Goal: Information Seeking & Learning: Learn about a topic

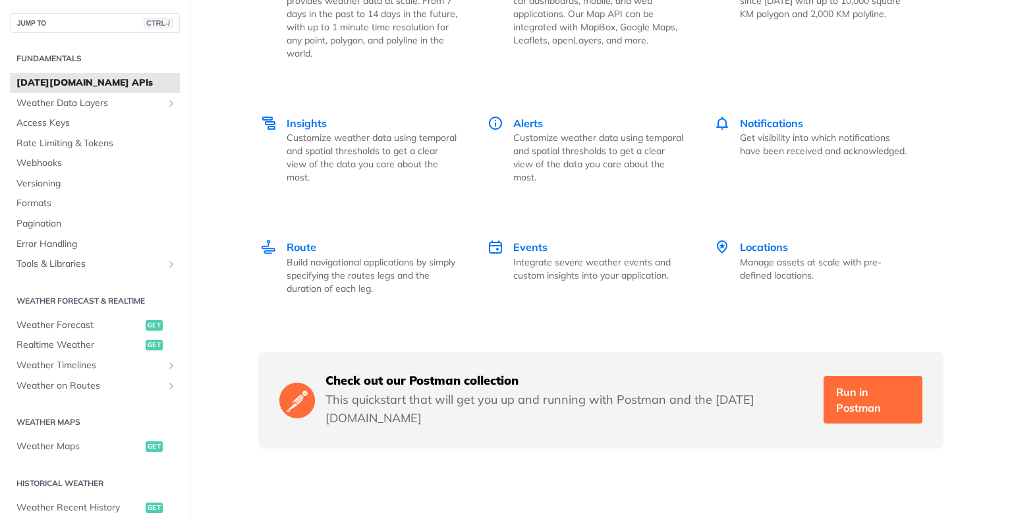
scroll to position [1937, 0]
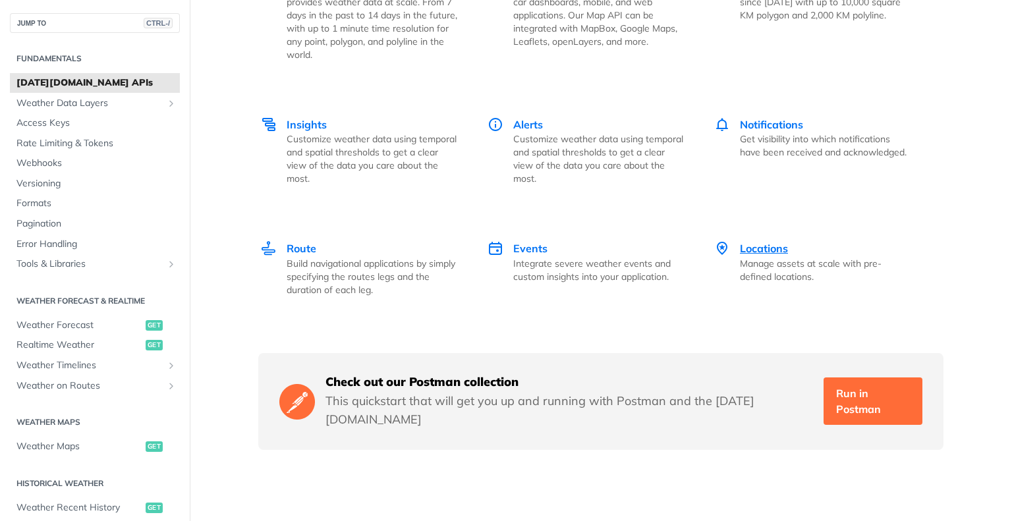
click at [791, 240] on div "Locations Manage assets at scale with pre-defined locations." at bounding box center [826, 261] width 172 height 43
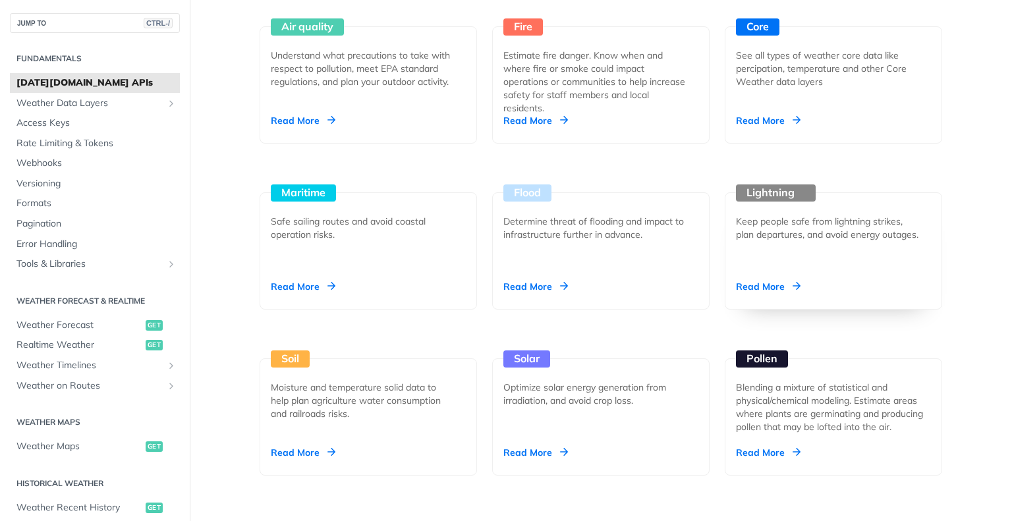
scroll to position [1094, 0]
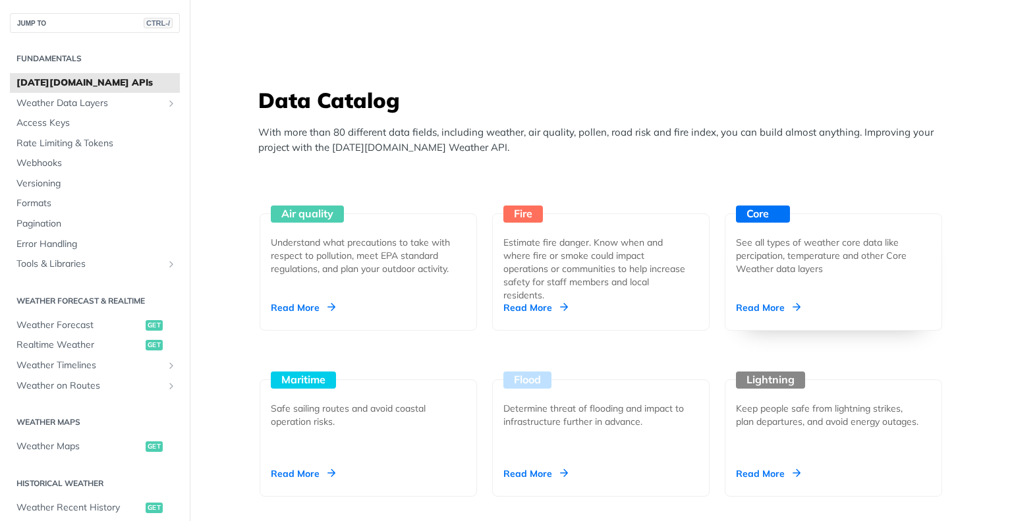
click at [818, 273] on div "Core See all types of weather core data like percipation, temperature and other…" at bounding box center [833, 271] width 217 height 117
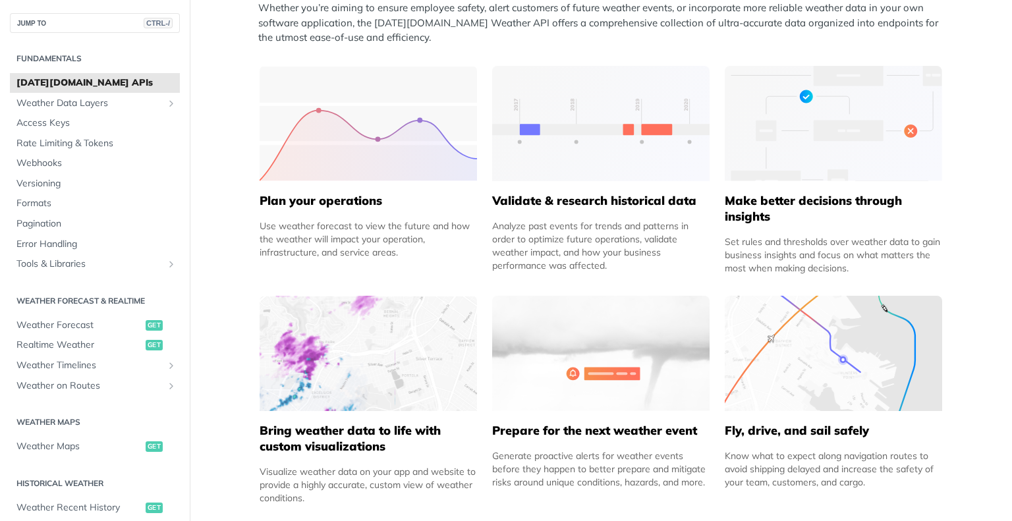
scroll to position [584, 0]
click at [29, 21] on button "JUMP TO CTRL-/" at bounding box center [95, 23] width 170 height 20
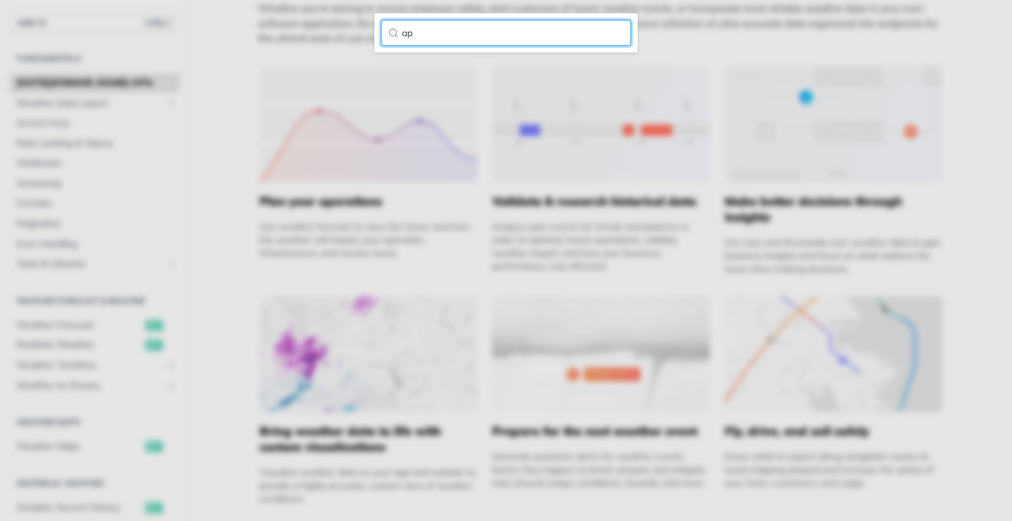
type input "a"
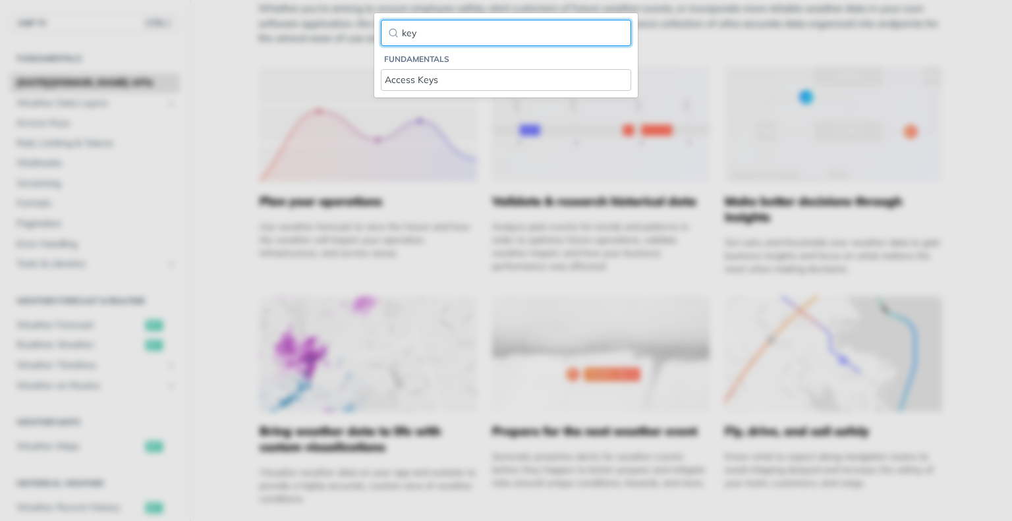
type input "key"
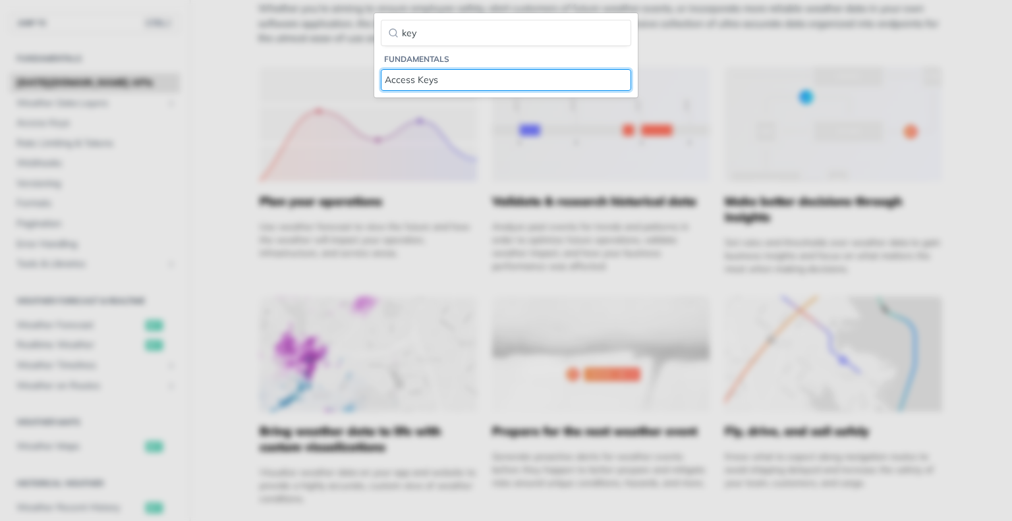
click at [446, 74] on div "Access Keys" at bounding box center [506, 80] width 242 height 14
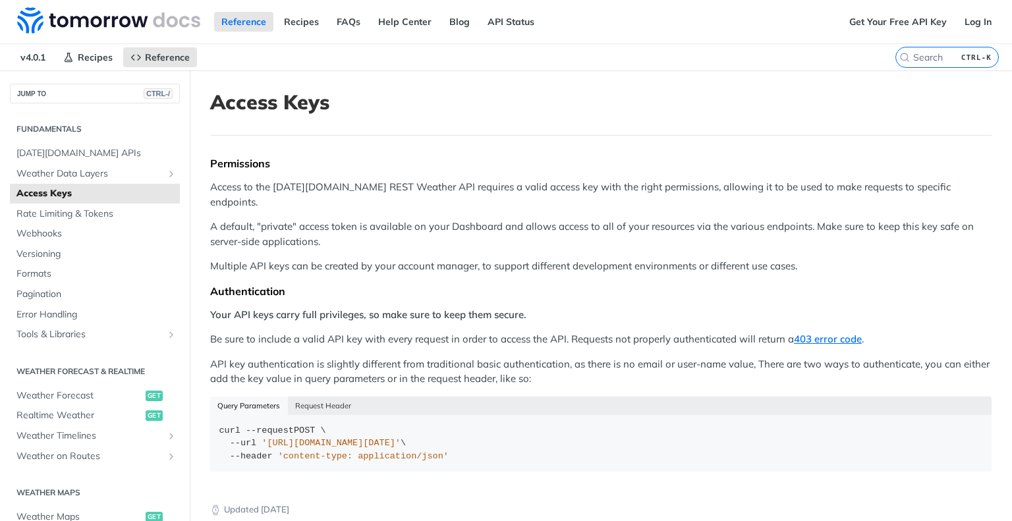
click at [302, 179] on div "Permissions Access to the Tomorrow.io REST Weather API requires a valid access …" at bounding box center [600, 319] width 781 height 324
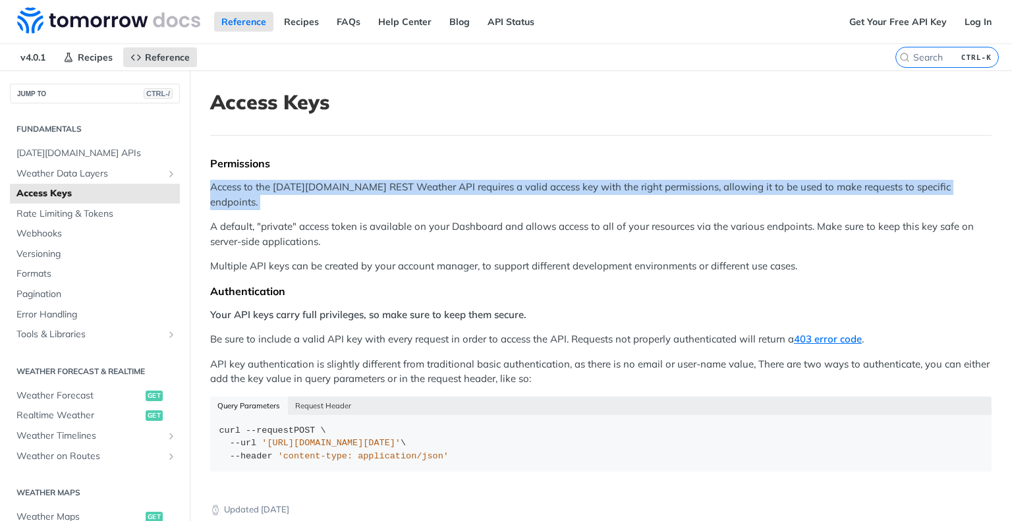
click at [302, 179] on div "Permissions Access to the Tomorrow.io REST Weather API requires a valid access …" at bounding box center [600, 319] width 781 height 324
click at [601, 184] on p "Access to the Tomorrow.io REST Weather API requires a valid access key with the…" at bounding box center [600, 195] width 781 height 30
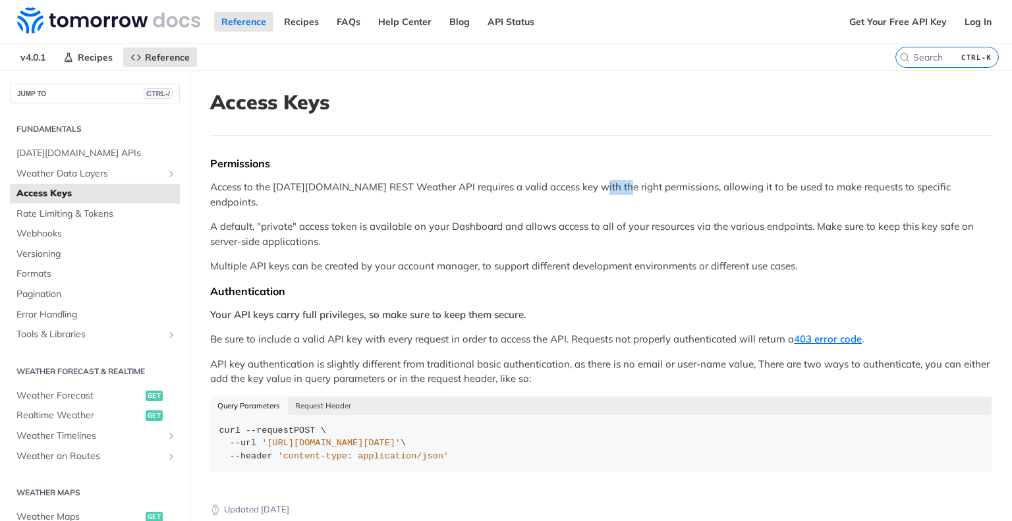
click at [601, 184] on p "Access to the Tomorrow.io REST Weather API requires a valid access key with the…" at bounding box center [600, 195] width 781 height 30
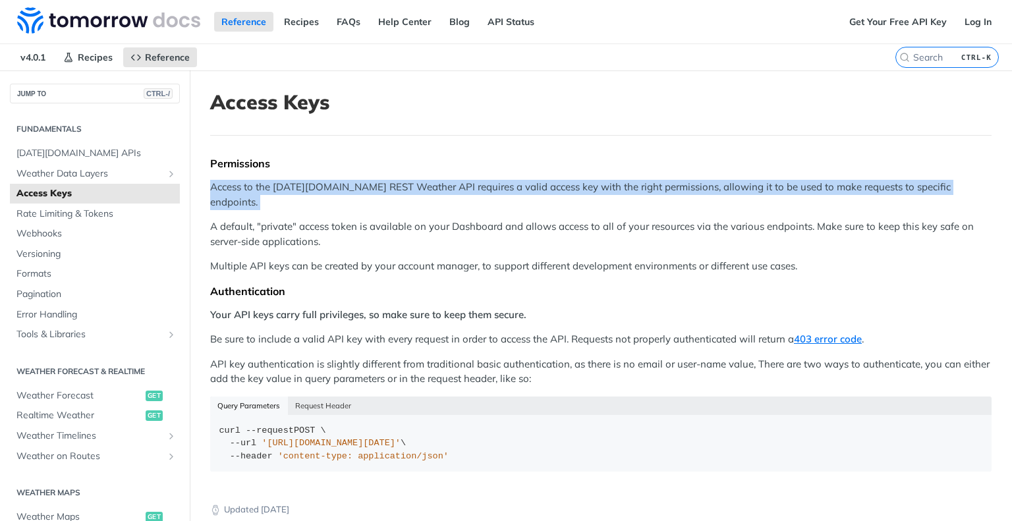
click at [601, 184] on p "Access to the Tomorrow.io REST Weather API requires a valid access key with the…" at bounding box center [600, 195] width 781 height 30
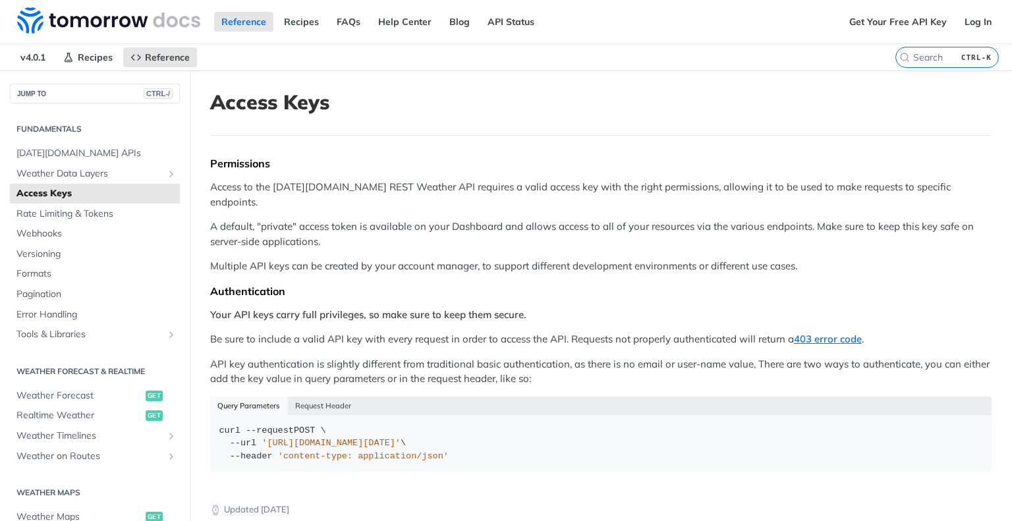
click at [293, 219] on p "A default, "private" access token is available on your Dashboard and allows acc…" at bounding box center [600, 234] width 781 height 30
click at [389, 219] on p "A default, "private" access token is available on your Dashboard and allows acc…" at bounding box center [600, 234] width 781 height 30
click at [453, 219] on p "A default, "private" access token is available on your Dashboard and allows acc…" at bounding box center [600, 234] width 781 height 30
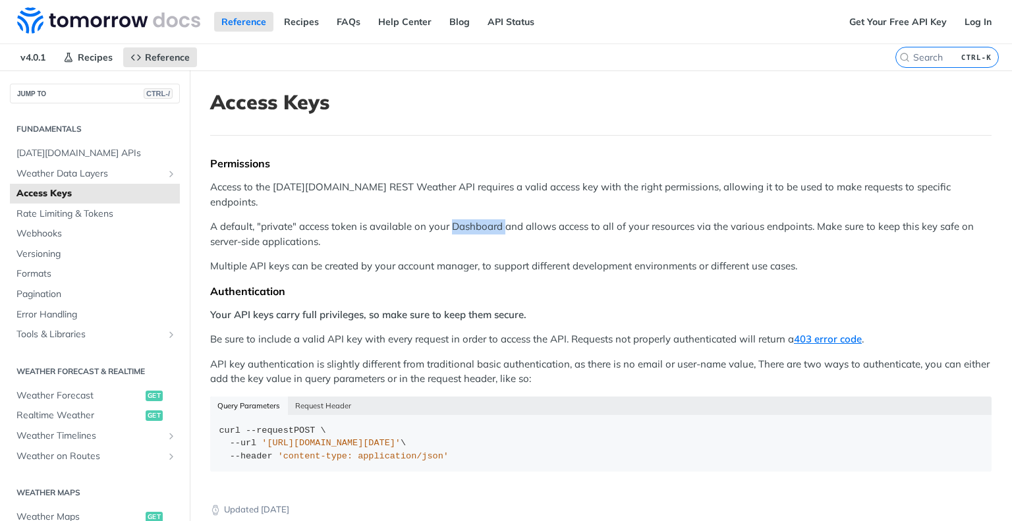
click at [453, 219] on p "A default, "private" access token is available on your Dashboard and allows acc…" at bounding box center [600, 234] width 781 height 30
click at [287, 259] on p "Multiple API keys can be created by your account manager, to support different …" at bounding box center [600, 266] width 781 height 15
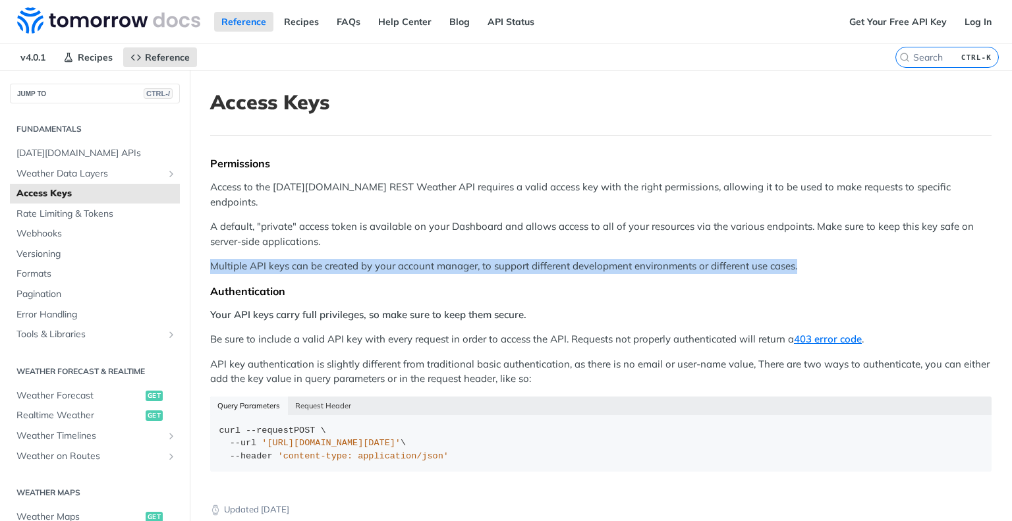
click at [287, 259] on p "Multiple API keys can be created by your account manager, to support different …" at bounding box center [600, 266] width 781 height 15
click at [515, 259] on p "Multiple API keys can be created by your account manager, to support different …" at bounding box center [600, 266] width 781 height 15
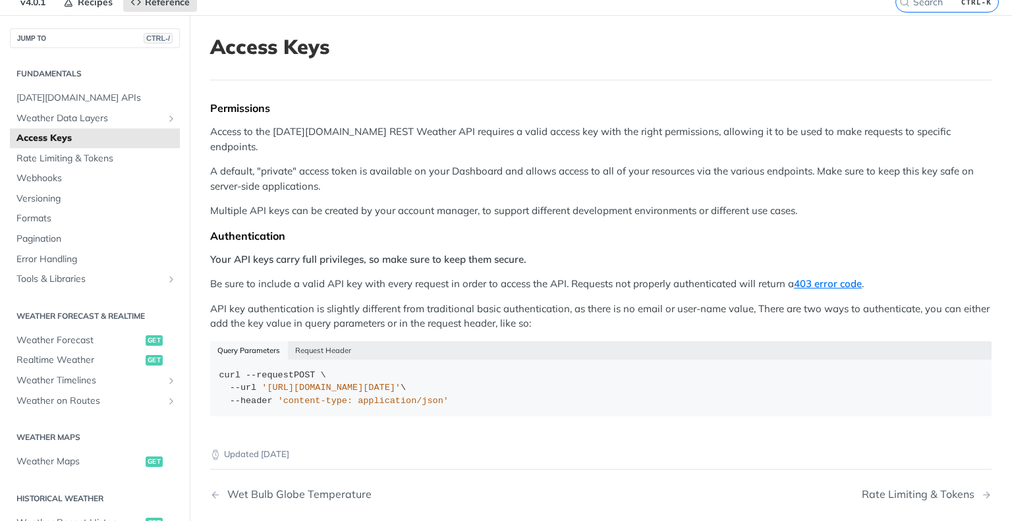
scroll to position [59, 0]
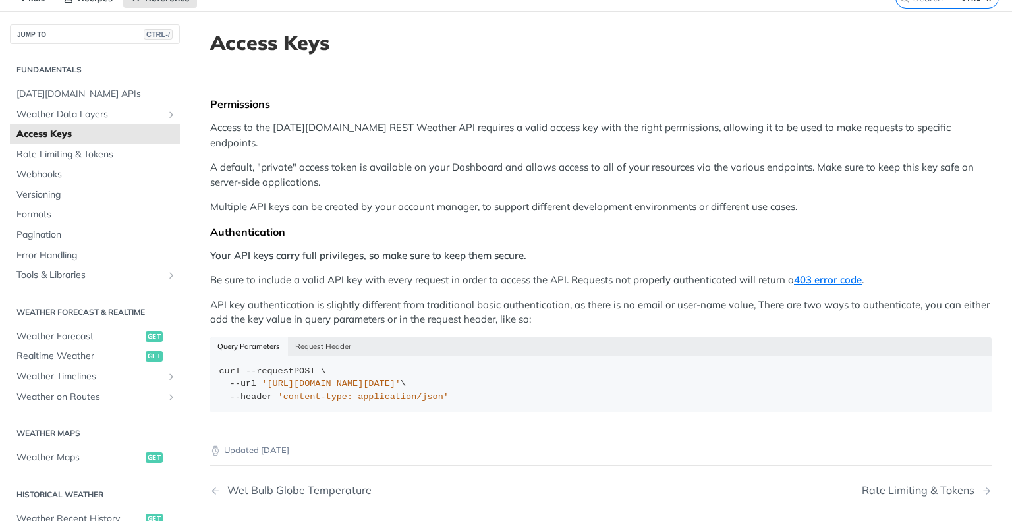
click at [250, 249] on strong "Your API keys carry full privileges, so make sure to keep them secure." at bounding box center [368, 255] width 316 height 13
click at [261, 273] on p "Be sure to include a valid API key with every request in order to access the AP…" at bounding box center [600, 280] width 781 height 15
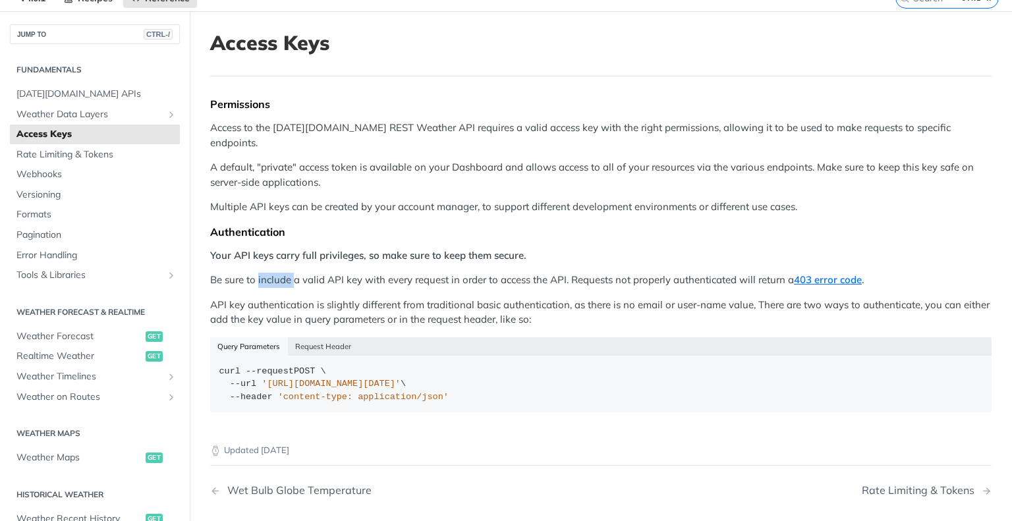
click at [261, 273] on p "Be sure to include a valid API key with every request in order to access the AP…" at bounding box center [600, 280] width 781 height 15
click at [366, 273] on p "Be sure to include a valid API key with every request in order to access the AP…" at bounding box center [600, 280] width 781 height 15
click at [422, 273] on p "Be sure to include a valid API key with every request in order to access the AP…" at bounding box center [600, 280] width 781 height 15
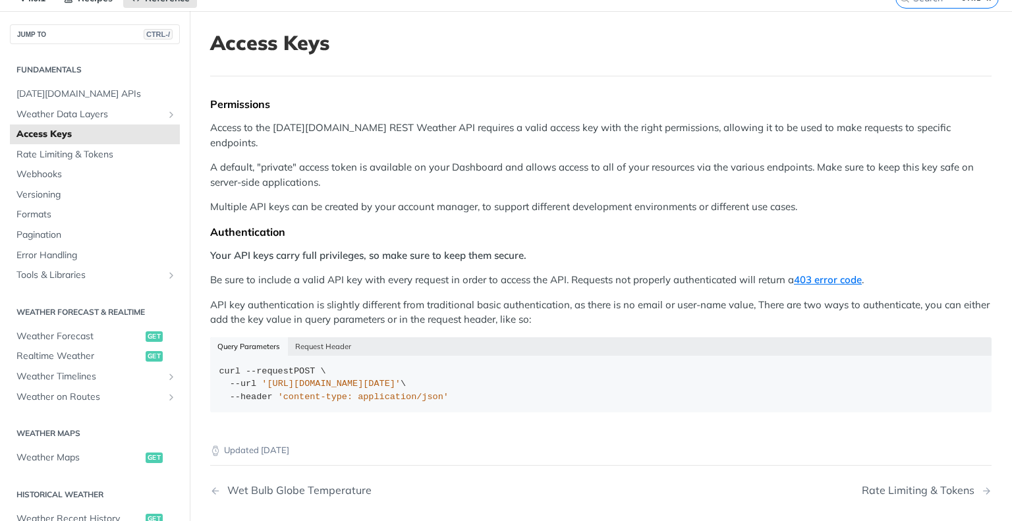
click at [390, 273] on p "Be sure to include a valid API key with every request in order to access the AP…" at bounding box center [600, 280] width 781 height 15
click at [515, 273] on p "Be sure to include a valid API key with every request in order to access the AP…" at bounding box center [600, 280] width 781 height 15
click at [613, 273] on p "Be sure to include a valid API key with every request in order to access the AP…" at bounding box center [600, 280] width 781 height 15
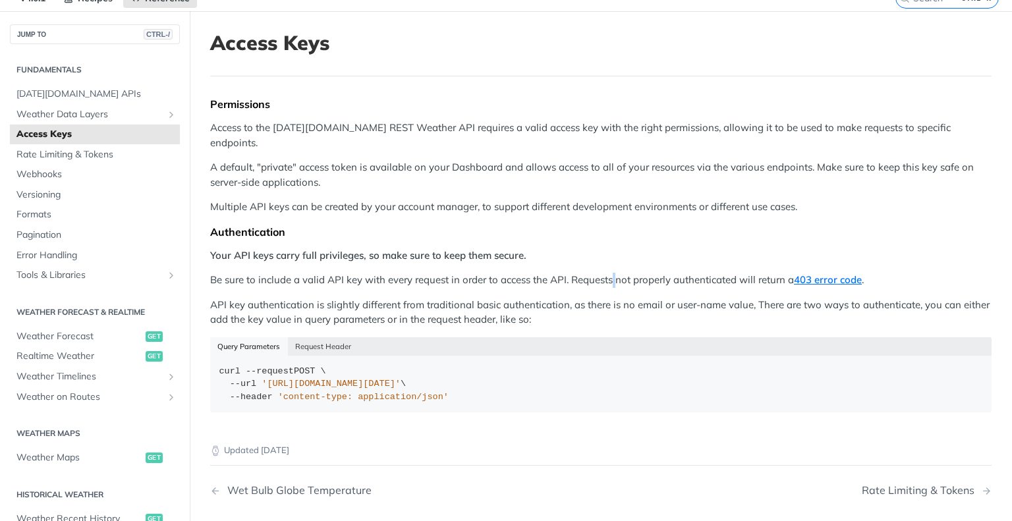
click at [613, 273] on p "Be sure to include a valid API key with every request in order to access the AP…" at bounding box center [600, 280] width 781 height 15
click at [717, 273] on p "Be sure to include a valid API key with every request in order to access the AP…" at bounding box center [600, 280] width 781 height 15
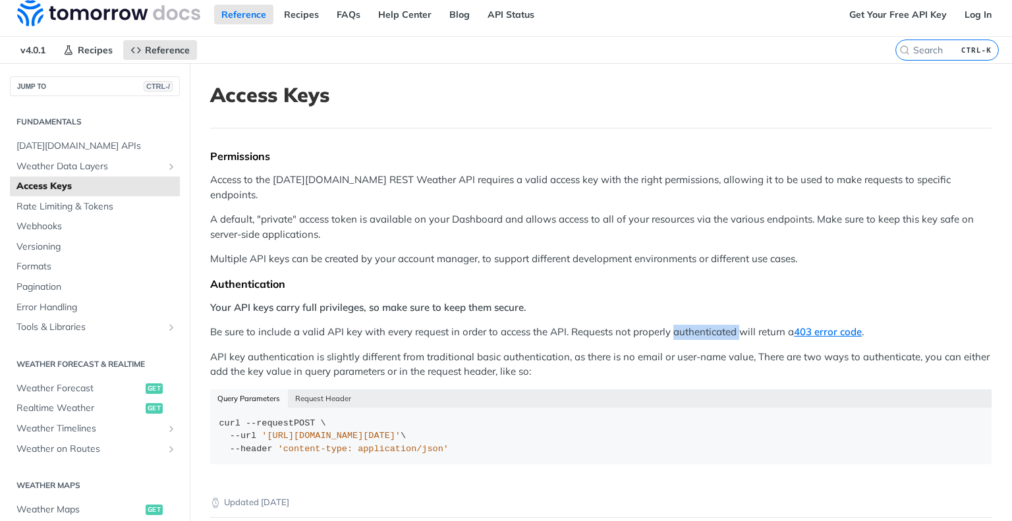
scroll to position [0, 0]
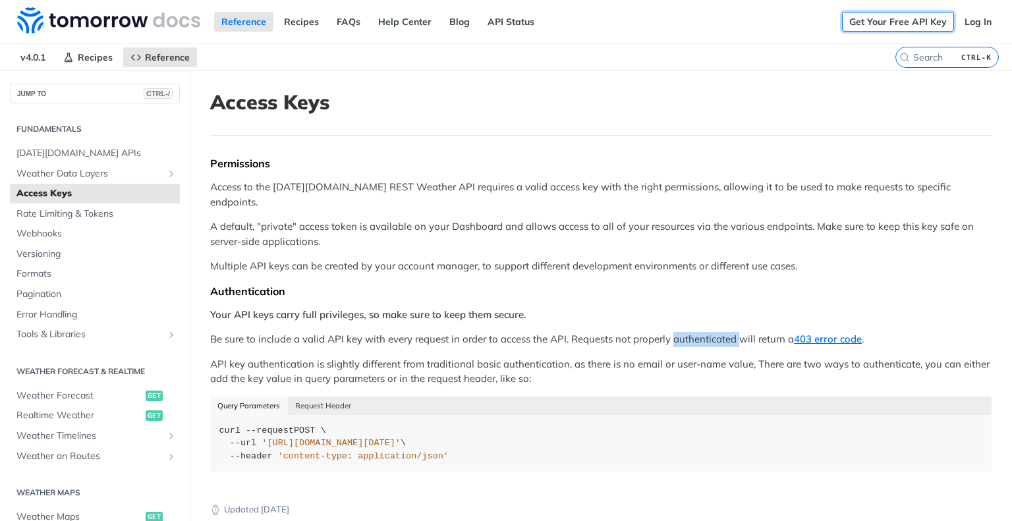
click at [880, 22] on link "Get Your Free API Key" at bounding box center [898, 22] width 112 height 20
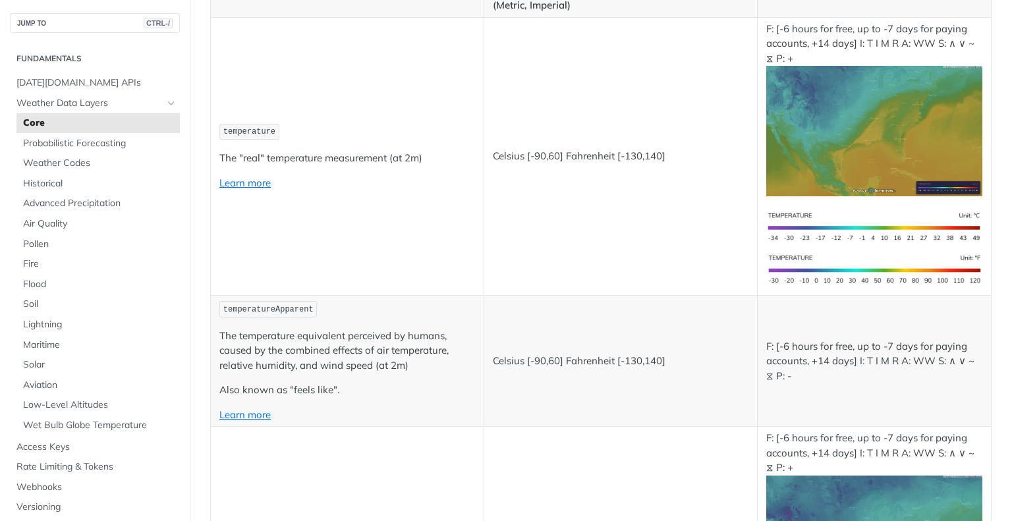
scroll to position [249, 0]
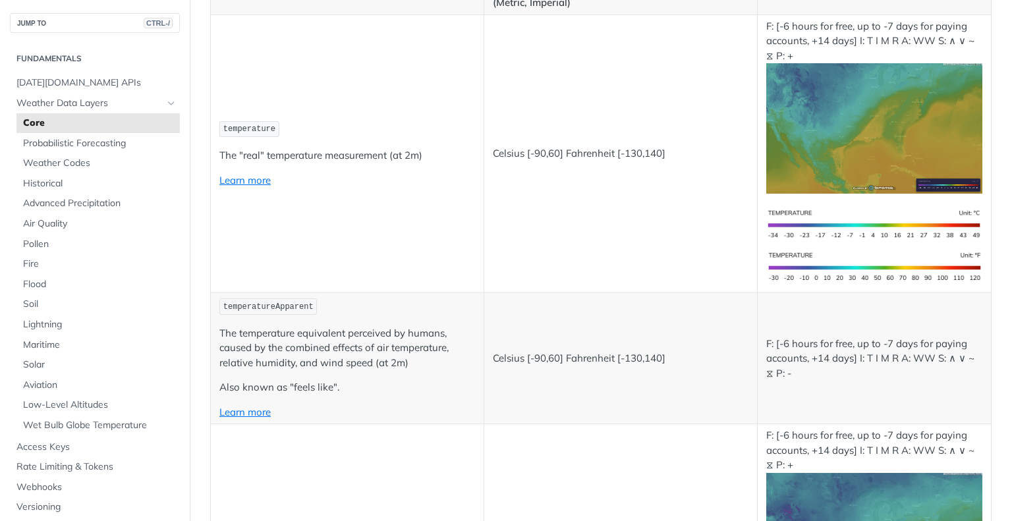
click at [466, 282] on td "temperature The "real" temperature measurement (at 2m) Learn more" at bounding box center [347, 153] width 273 height 278
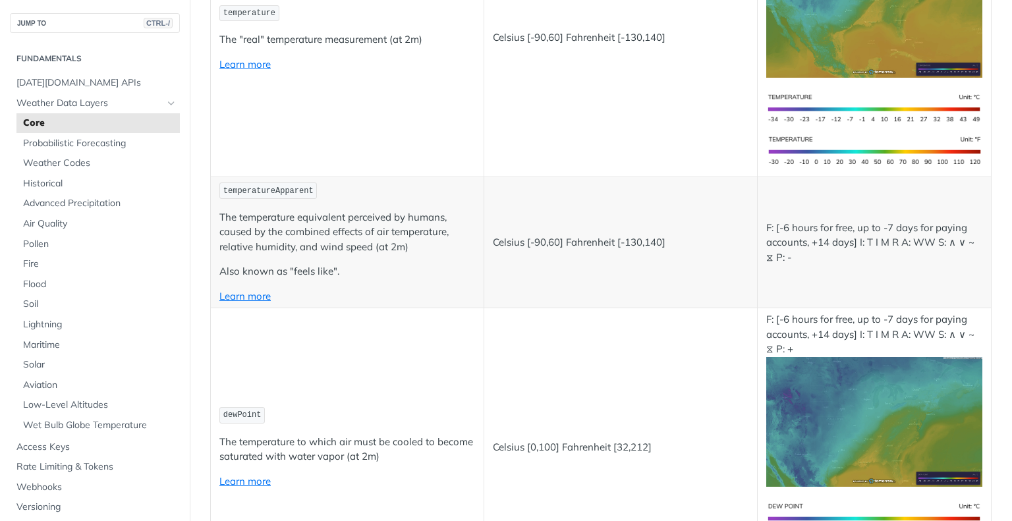
scroll to position [0, 0]
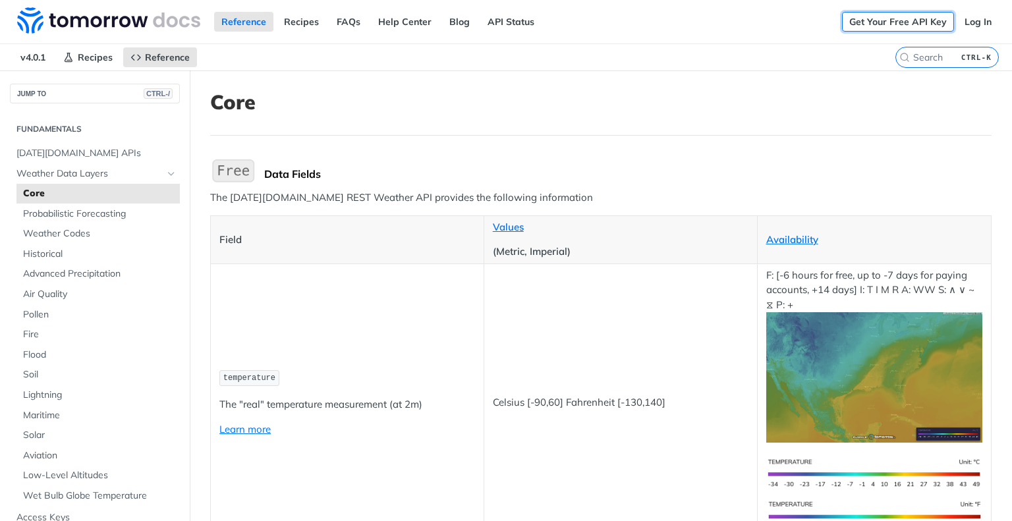
click at [891, 18] on link "Get Your Free API Key" at bounding box center [898, 22] width 112 height 20
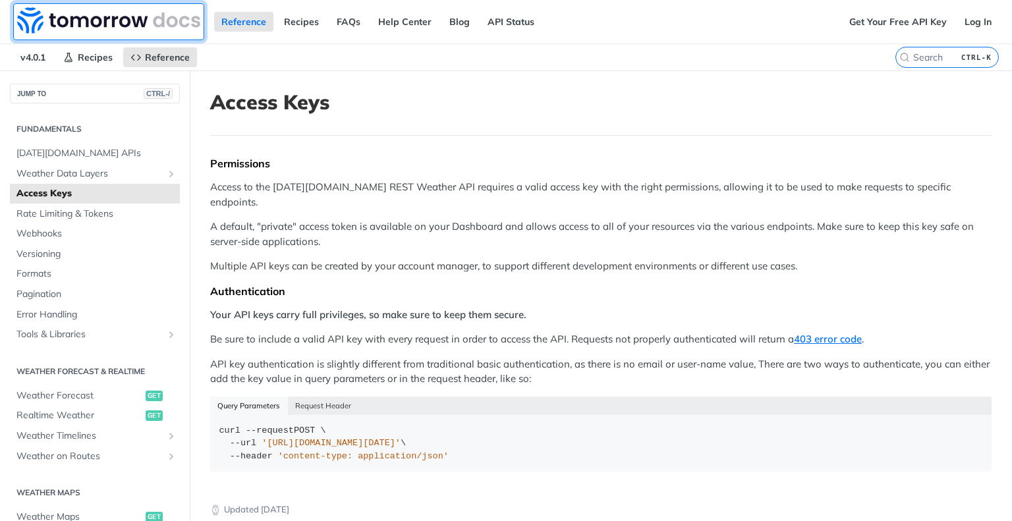
click at [119, 26] on img at bounding box center [108, 20] width 183 height 26
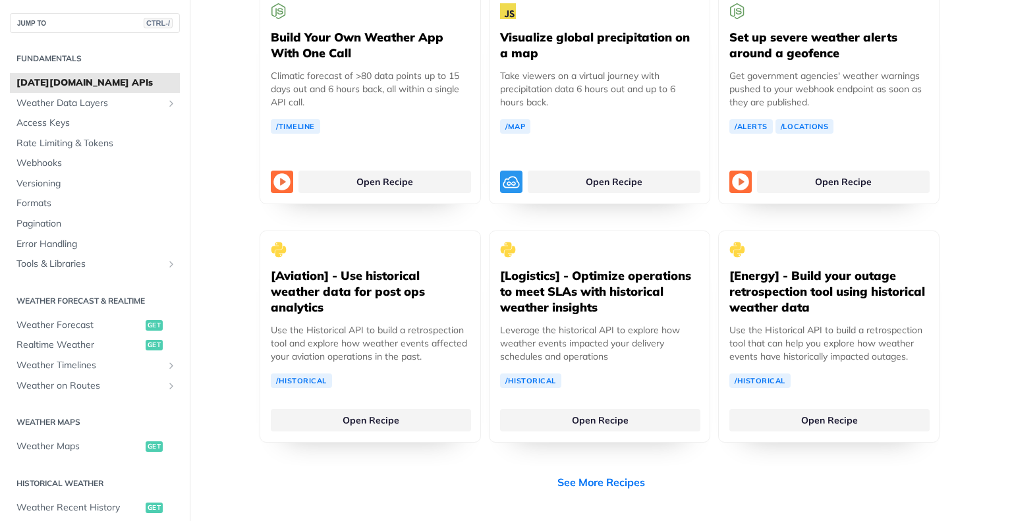
scroll to position [2527, 0]
click at [385, 231] on div "[Aviation] - Use historical weather data for post ops analytics Use the Histori…" at bounding box center [370, 309] width 199 height 157
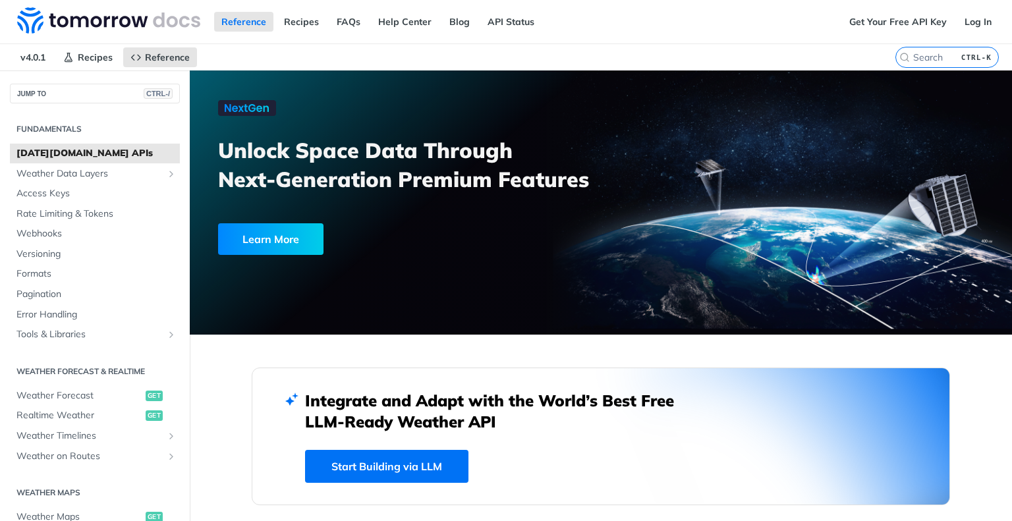
scroll to position [0, 0]
click at [880, 24] on link "Get Your Free API Key" at bounding box center [898, 22] width 112 height 20
click at [969, 14] on link "Log In" at bounding box center [978, 22] width 42 height 20
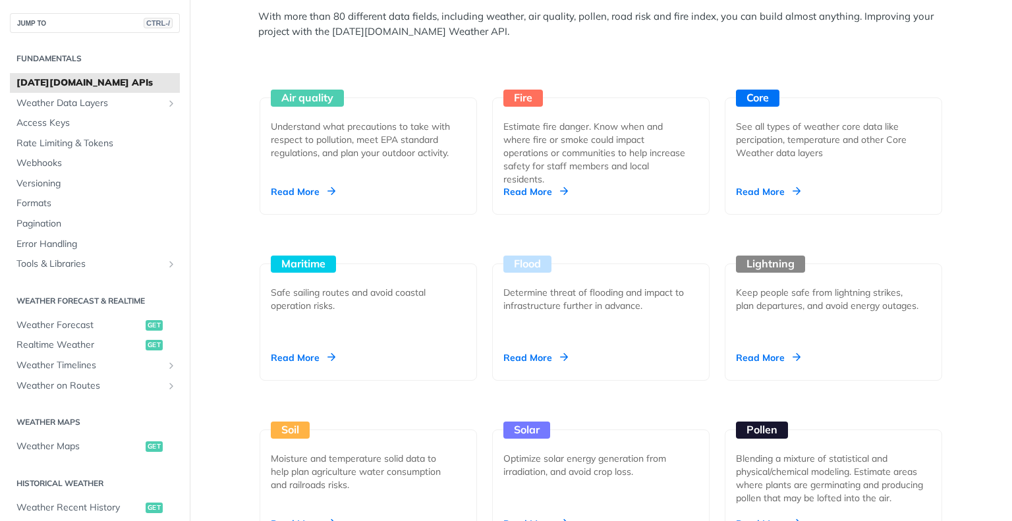
scroll to position [1209, 0]
click at [800, 121] on div "See all types of weather core data like percipation, temperature and other Core…" at bounding box center [828, 141] width 184 height 40
